Goal: Information Seeking & Learning: Find specific page/section

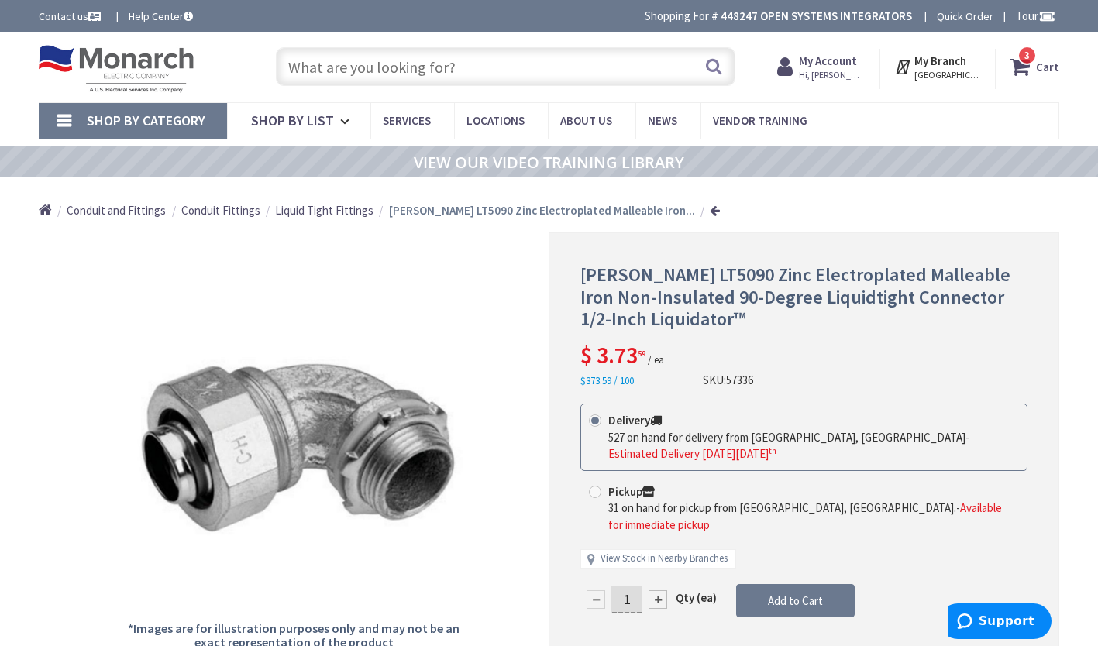
click at [497, 67] on input "text" at bounding box center [506, 66] width 460 height 39
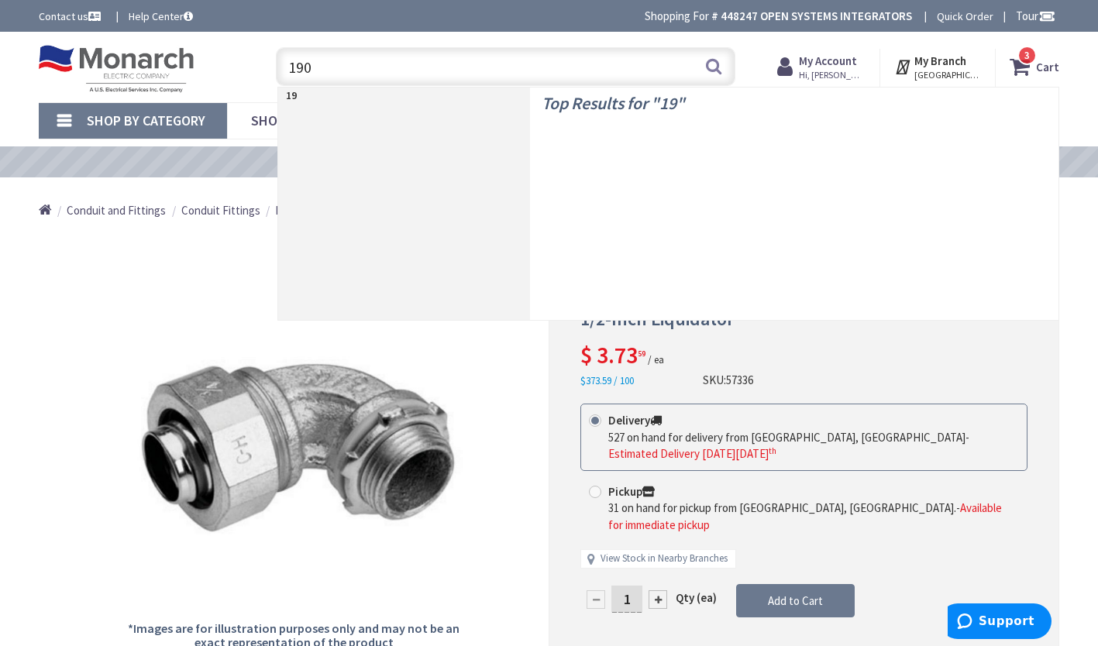
type input "1900"
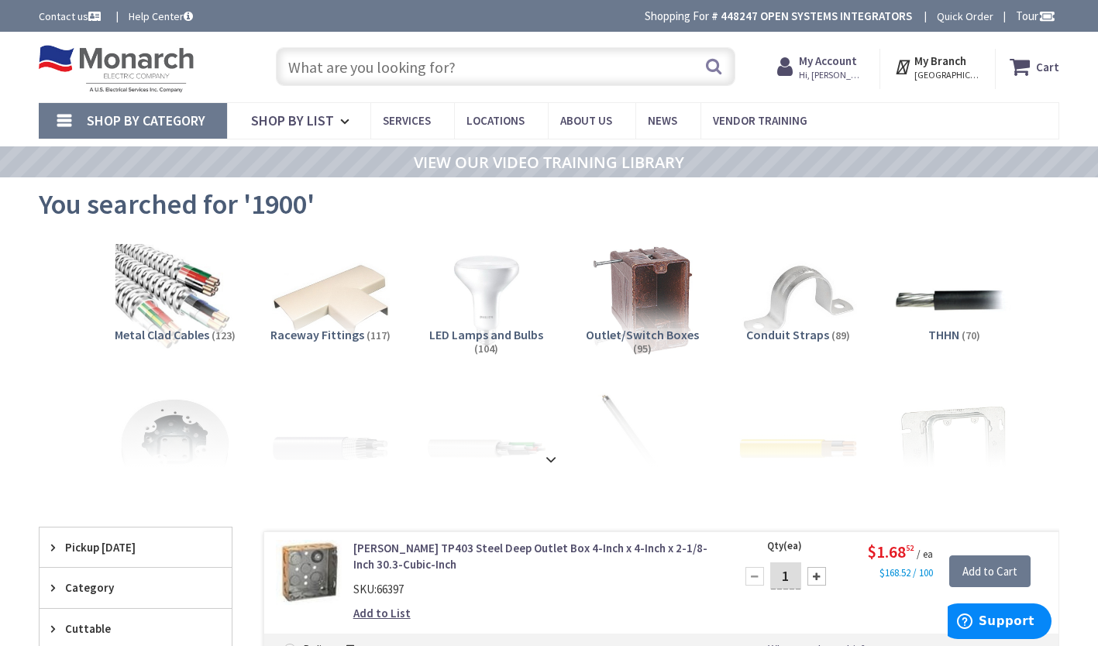
click at [53, 114] on link "Shop By Category" at bounding box center [133, 121] width 188 height 36
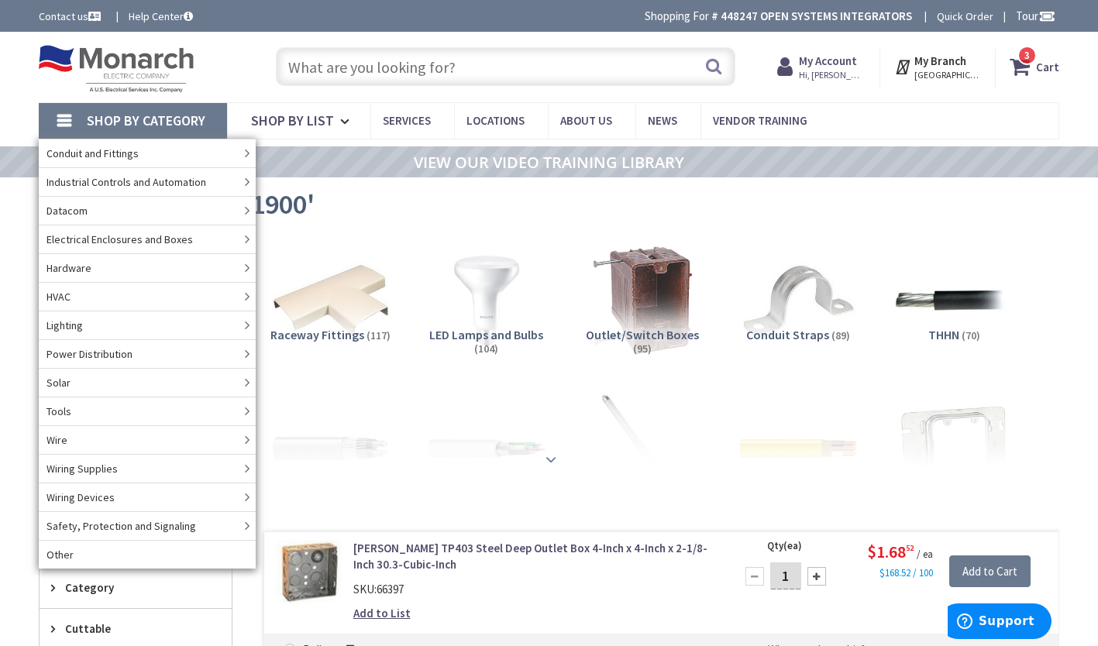
click at [546, 460] on strong at bounding box center [551, 459] width 19 height 17
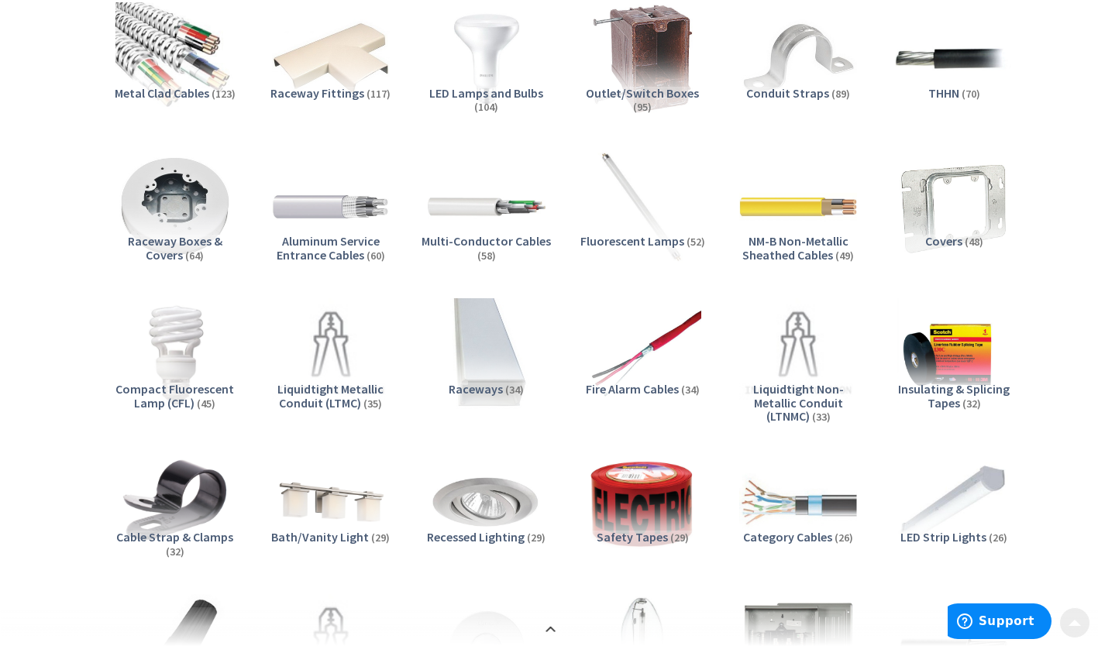
scroll to position [310, 0]
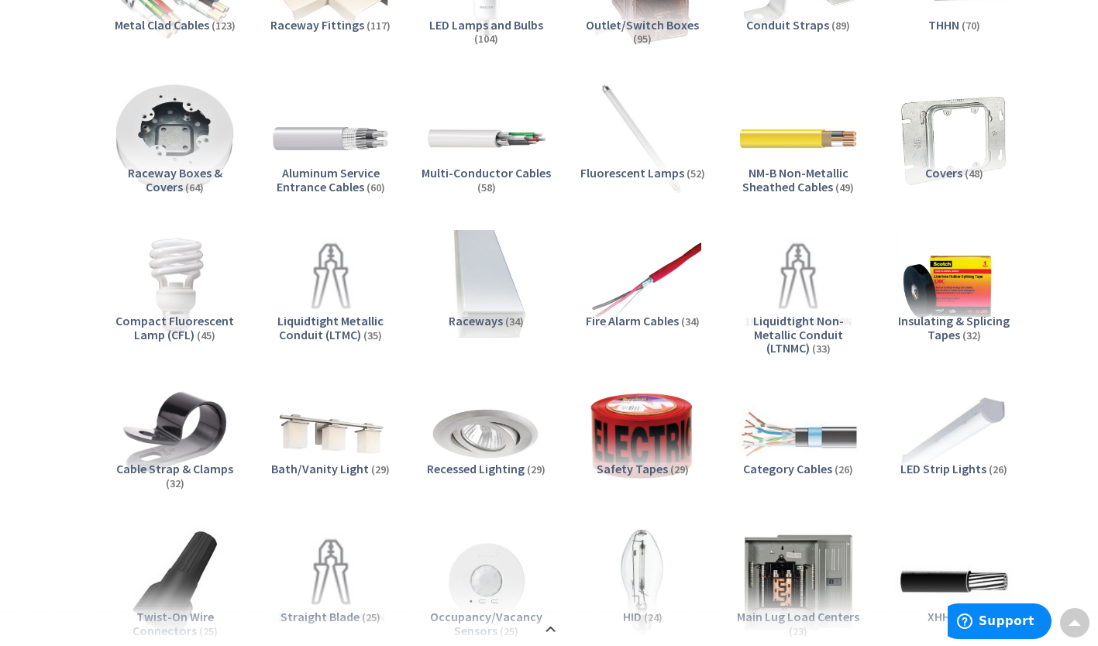
click at [164, 153] on img at bounding box center [174, 138] width 129 height 129
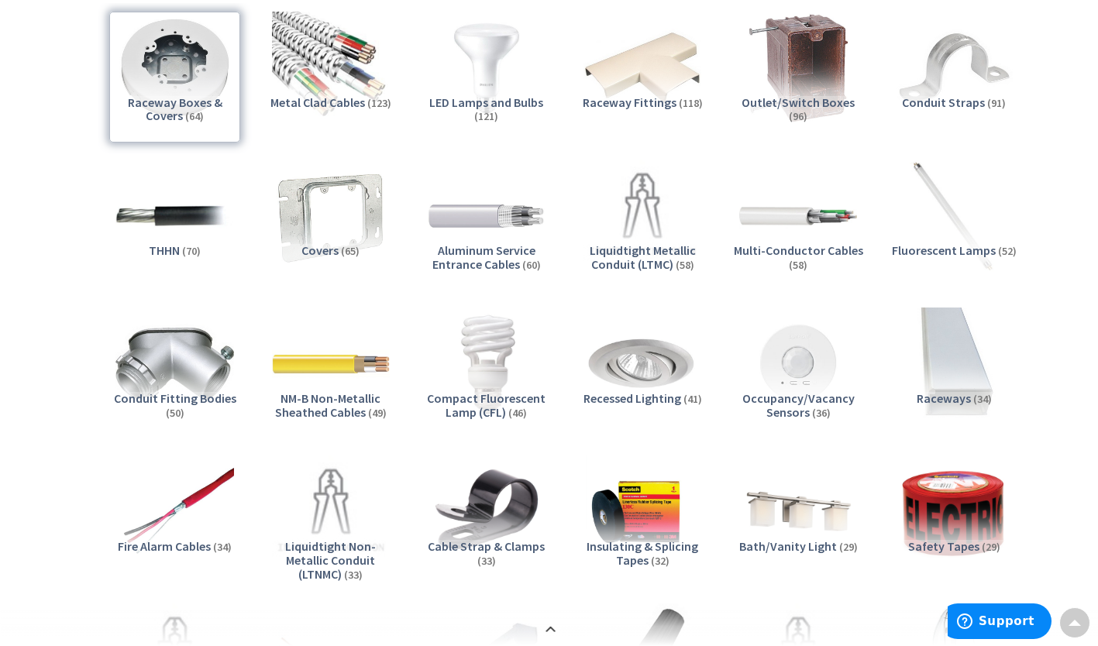
scroll to position [0, 0]
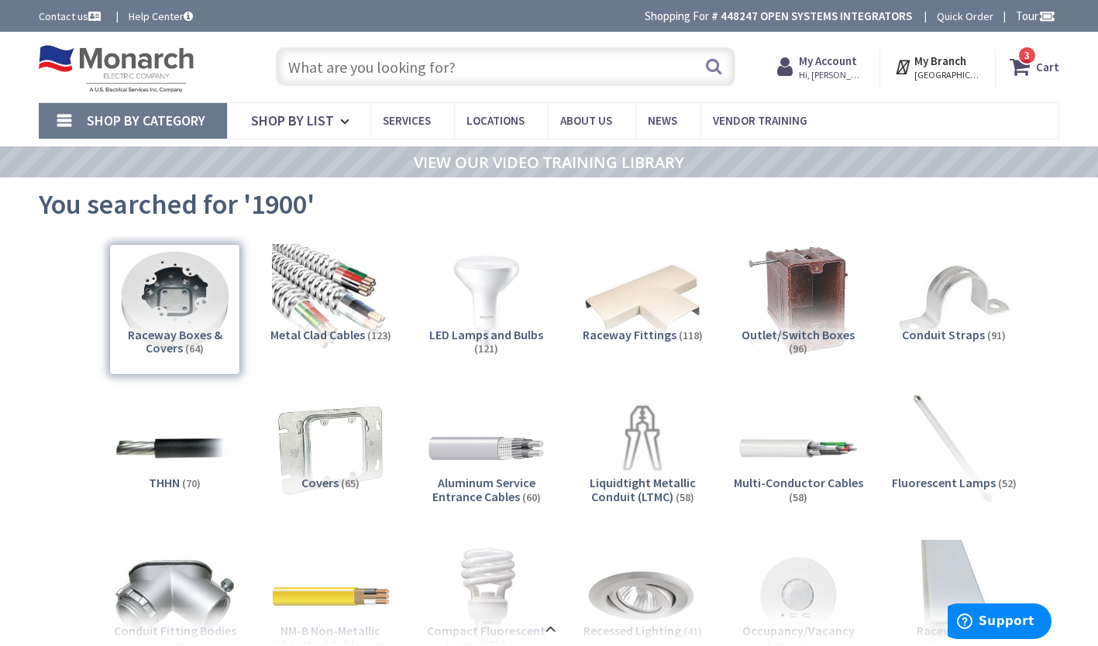
click at [422, 63] on input "text" at bounding box center [506, 66] width 460 height 39
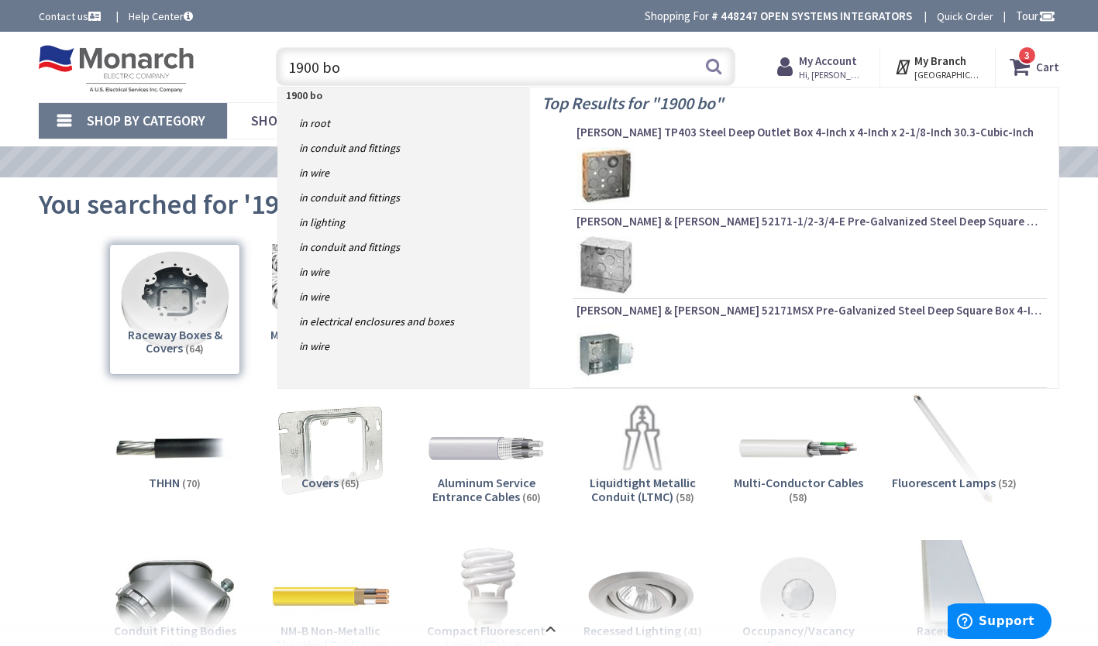
type input "1900 box"
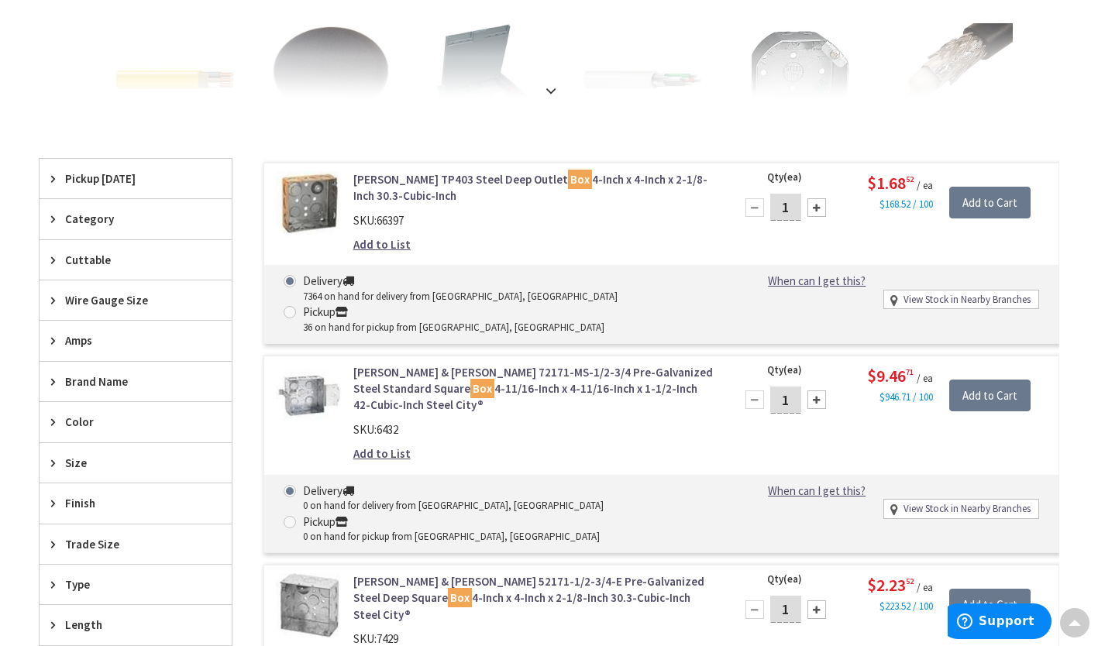
scroll to position [465, 0]
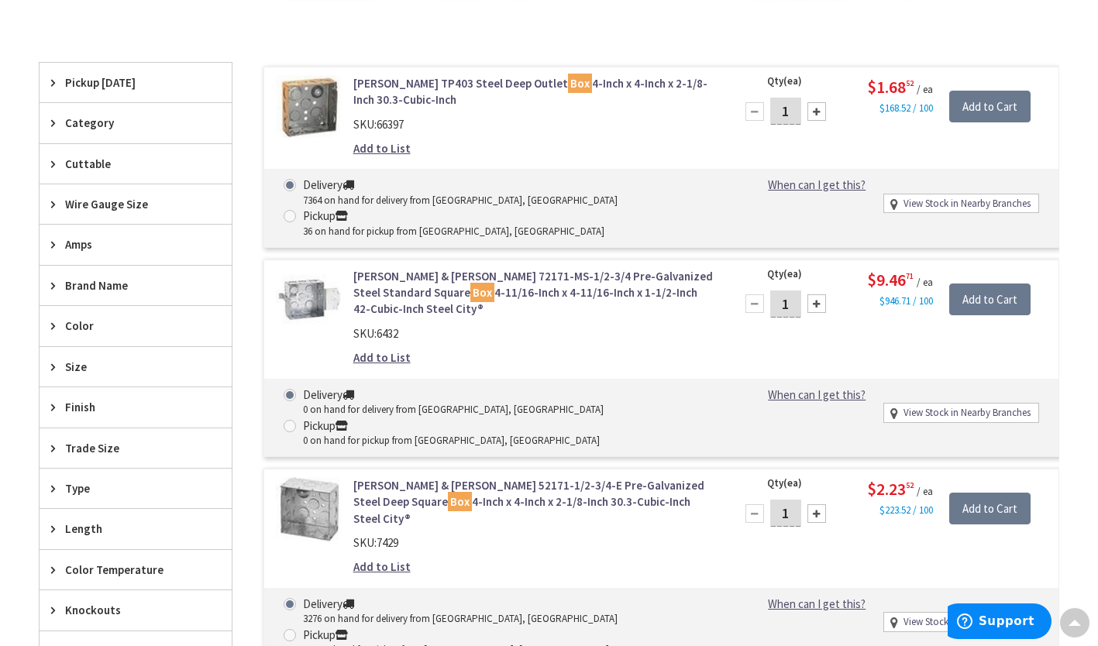
click at [370, 90] on link "Crouse-Hinds TP403 Steel Deep Outlet Box 4-Inch x 4-Inch x 2-1/8-Inch 30.3-Cubi…" at bounding box center [534, 91] width 363 height 33
